Goal: Find specific fact

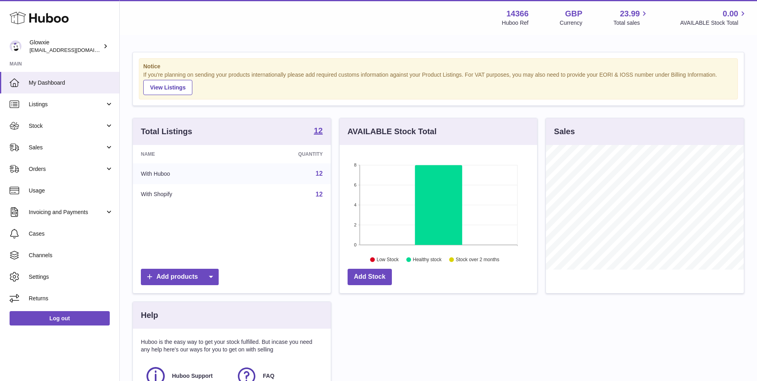
scroll to position [124, 198]
click at [48, 128] on span "Stock" at bounding box center [67, 126] width 76 height 8
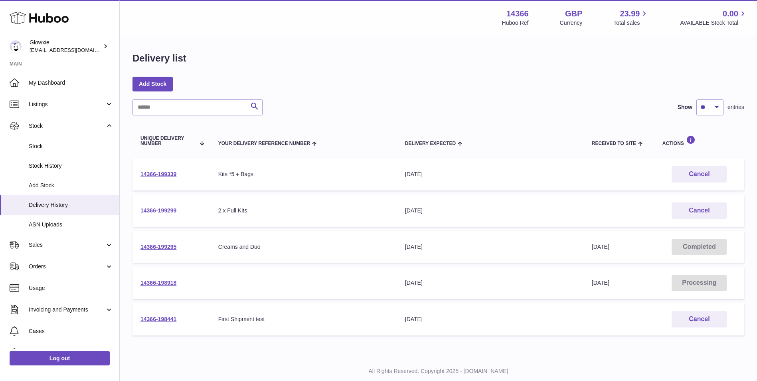
click at [166, 208] on link "14366-199299" at bounding box center [158, 210] width 36 height 6
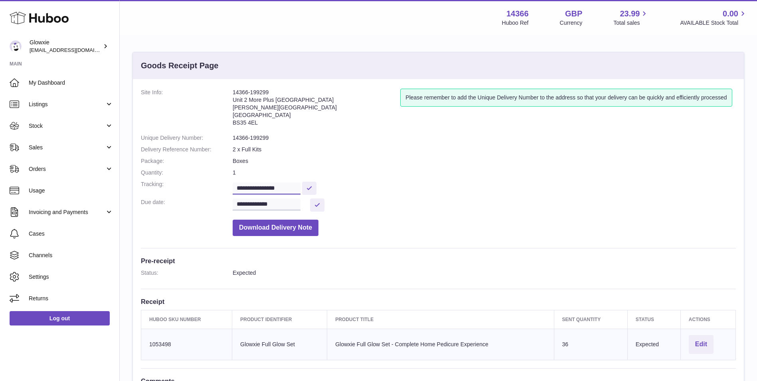
drag, startPoint x: 305, startPoint y: 185, endPoint x: 214, endPoint y: 188, distance: 90.6
click at [214, 188] on dl "**********" at bounding box center [438, 164] width 595 height 151
drag, startPoint x: 258, startPoint y: 125, endPoint x: 230, endPoint y: 122, distance: 28.1
click at [230, 122] on dl "**********" at bounding box center [438, 164] width 595 height 151
click at [230, 122] on dt "Site Info:" at bounding box center [187, 109] width 92 height 41
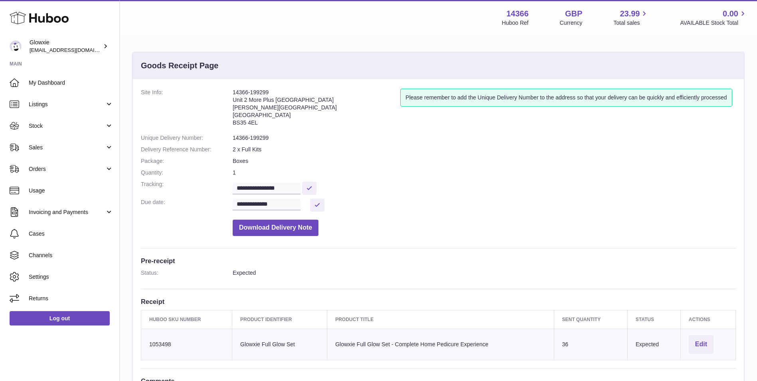
drag, startPoint x: 264, startPoint y: 123, endPoint x: 233, endPoint y: 122, distance: 31.5
click at [233, 122] on address "14366-199299 Unit 2 More Plus Central Park Hudson Ave Severn Beach BS35 4EL" at bounding box center [317, 109] width 168 height 41
copy address "BS35 4EL"
click at [249, 123] on address "14366-199299 Unit 2 More Plus Central Park Hudson Ave Severn Beach BS35 4EL" at bounding box center [317, 109] width 168 height 41
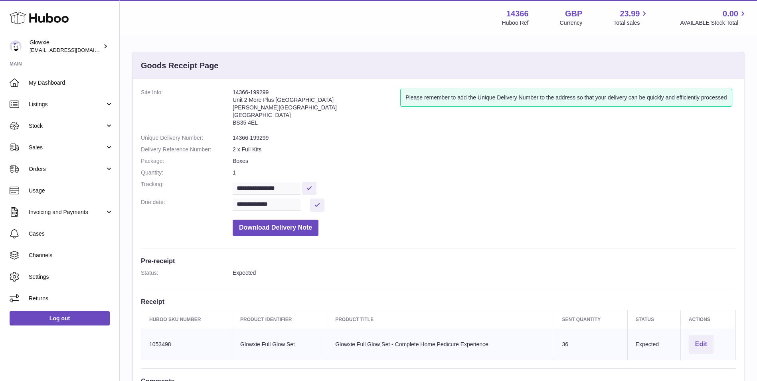
drag, startPoint x: 263, startPoint y: 122, endPoint x: 234, endPoint y: 126, distance: 29.1
click at [234, 126] on address "14366-199299 Unit 2 More Plus Central Park Hudson Ave Severn Beach BS35 4EL" at bounding box center [317, 109] width 168 height 41
copy address "BS35 4EL"
